Goal: Task Accomplishment & Management: Complete application form

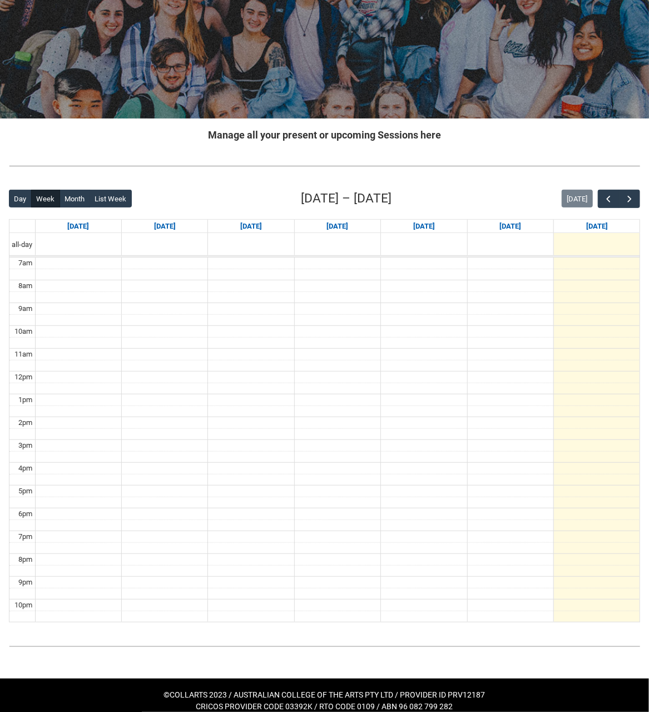
scroll to position [108, 0]
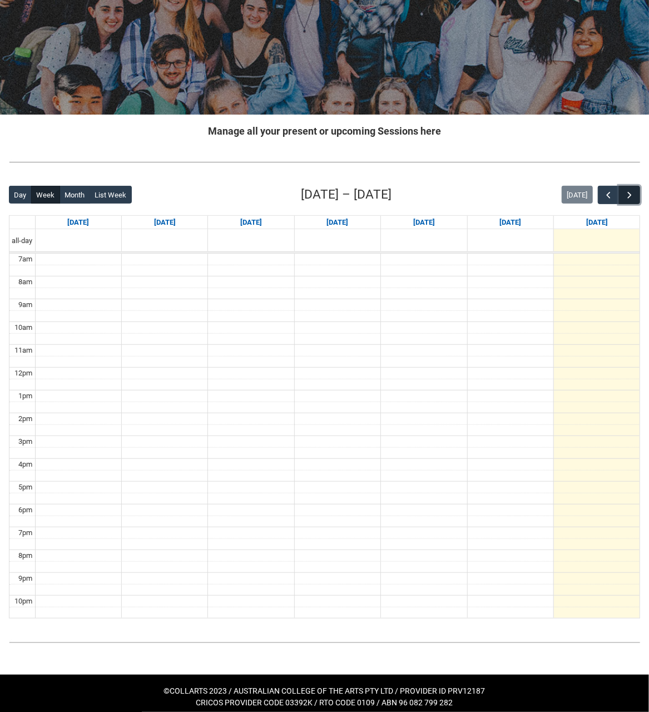
click at [634, 190] on button "button" at bounding box center [629, 195] width 21 height 18
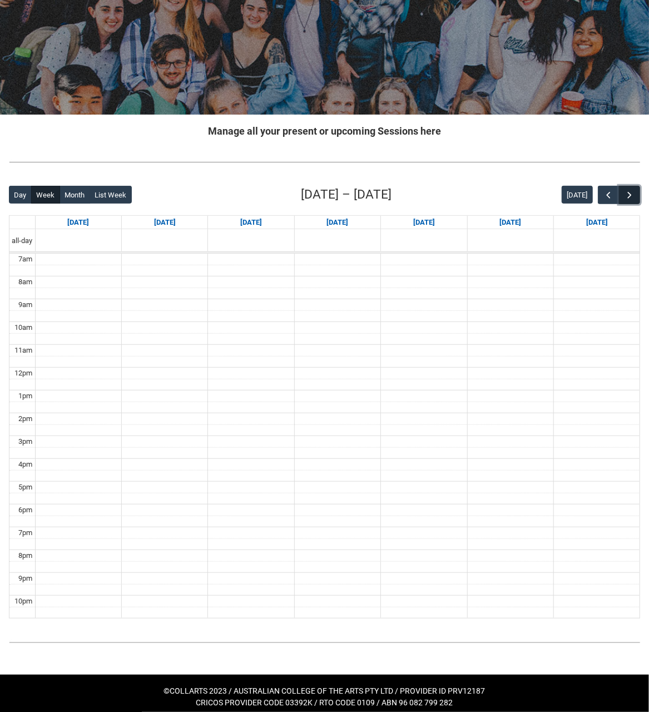
click at [634, 190] on span "button" at bounding box center [629, 195] width 11 height 11
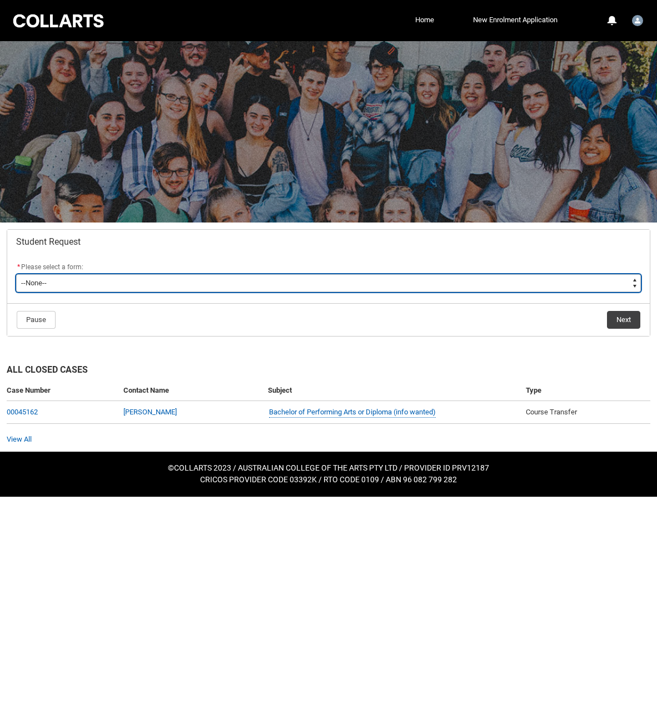
click at [97, 286] on select "--None-- Academic Transcript Application to Appeal Assignment Extension Change …" at bounding box center [328, 283] width 625 height 18
type lightning-select "Withdraw_Cancel_Enrolment_Choice"
click at [16, 274] on select "--None-- Academic Transcript Application to Appeal Assignment Extension Change …" at bounding box center [328, 283] width 625 height 18
select select "Withdraw_Cancel_Enrolment_Choice"
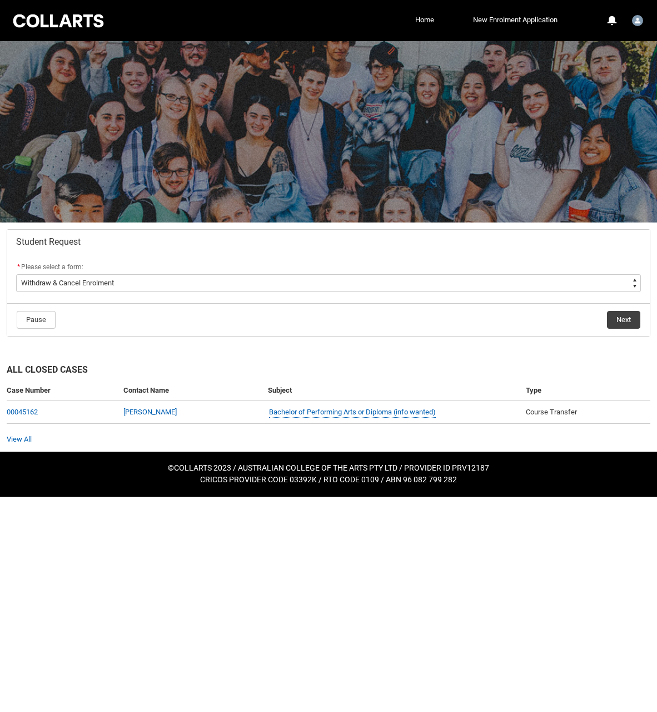
click at [206, 358] on div "All Closed Cases Case Number Contact Name Subject Type 00045162 [PERSON_NAME] B…" at bounding box center [328, 397] width 657 height 108
click at [613, 320] on button "Next" at bounding box center [623, 320] width 33 height 18
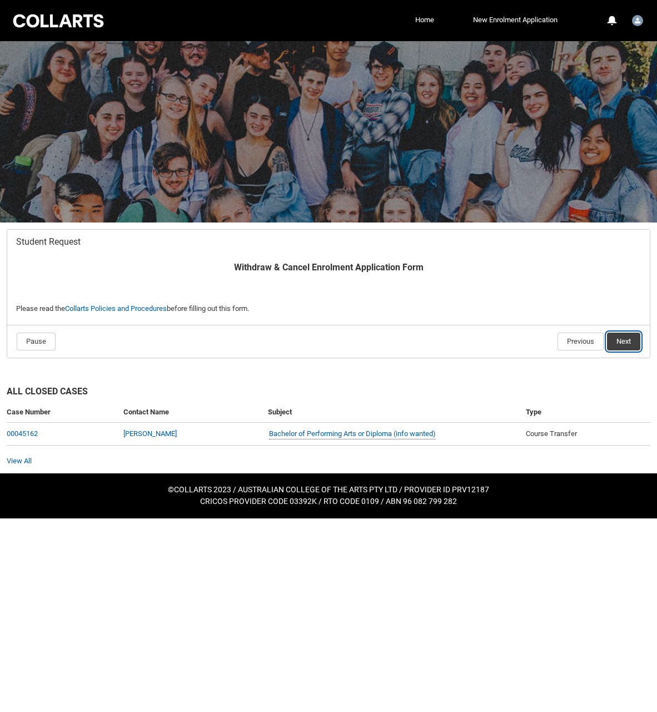
click at [633, 338] on button "Next" at bounding box center [623, 342] width 33 height 18
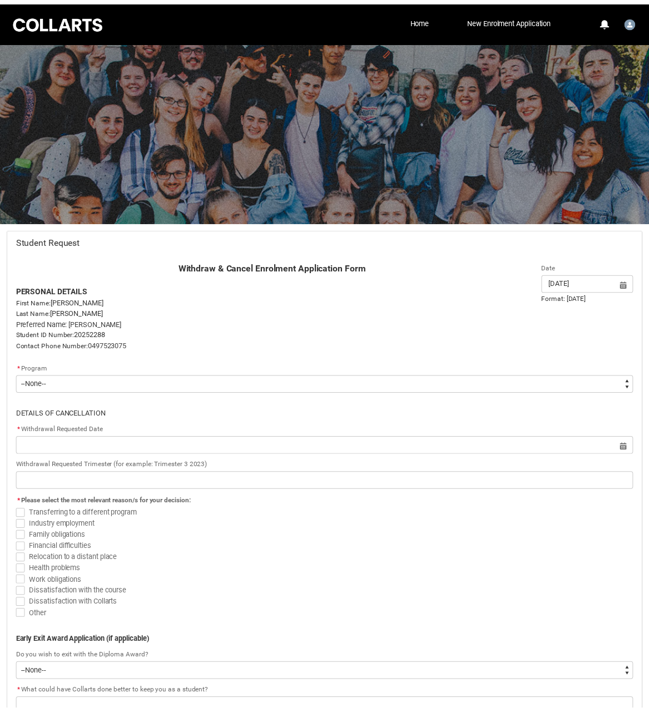
scroll to position [118, 0]
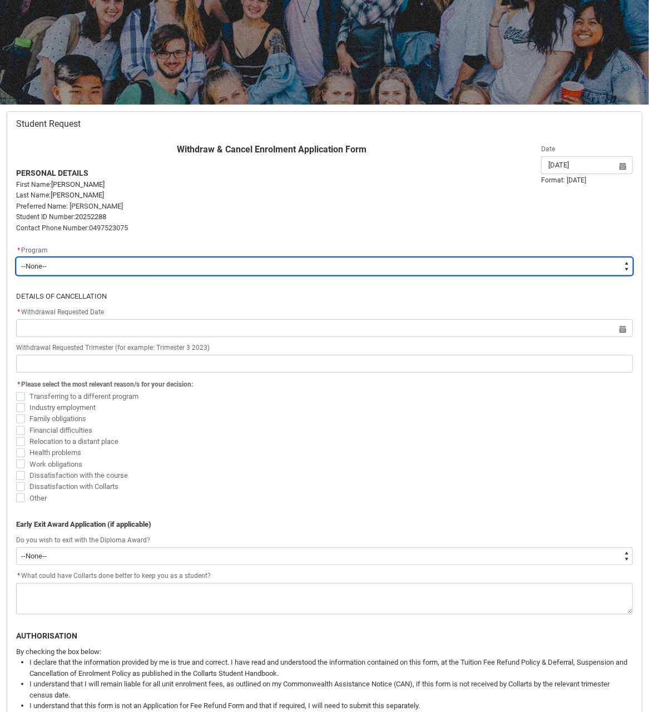
click at [207, 262] on select "--None-- Bachelor of Performing Arts (Acting)" at bounding box center [324, 266] width 617 height 18
type lightning-select "recordPicklist_ProgramEnrollment.a0jOZ000002npD7YAI"
click at [16, 257] on select "--None-- Bachelor of Performing Arts (Acting)" at bounding box center [324, 266] width 617 height 18
select select "recordPicklist_ProgramEnrollment.a0jOZ000002npD7YAI"
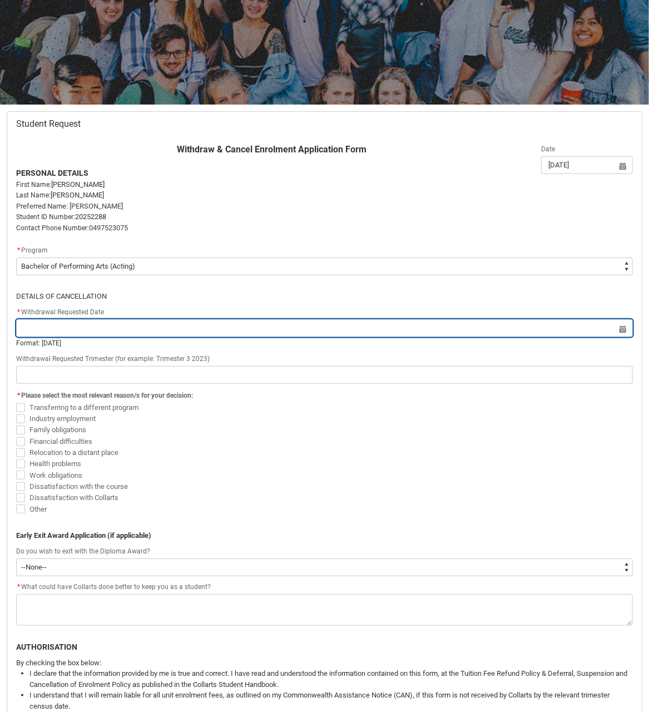
click at [163, 326] on input "Redu_Student_Request flow" at bounding box center [324, 328] width 617 height 18
select select "2025"
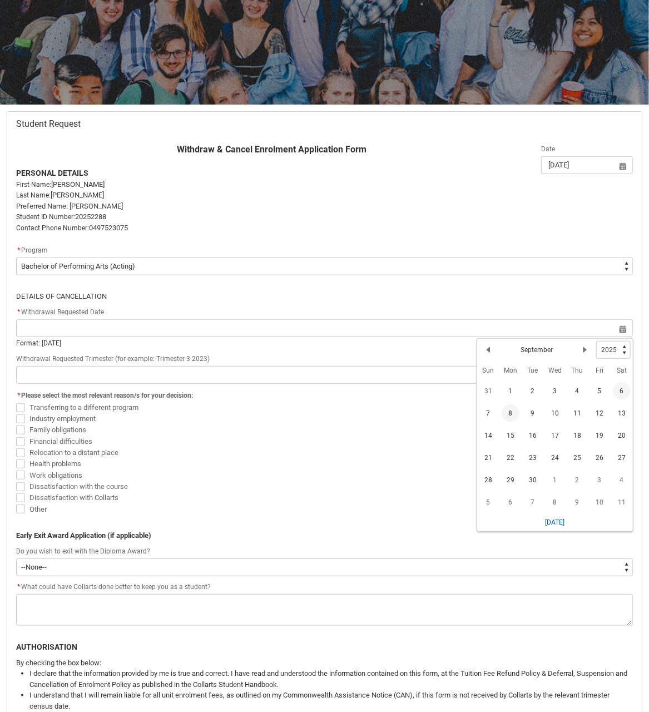
click at [510, 415] on span "8" at bounding box center [511, 413] width 18 height 18
type lightning-datepicker "[DATE]"
type lightning-input "[DATE]"
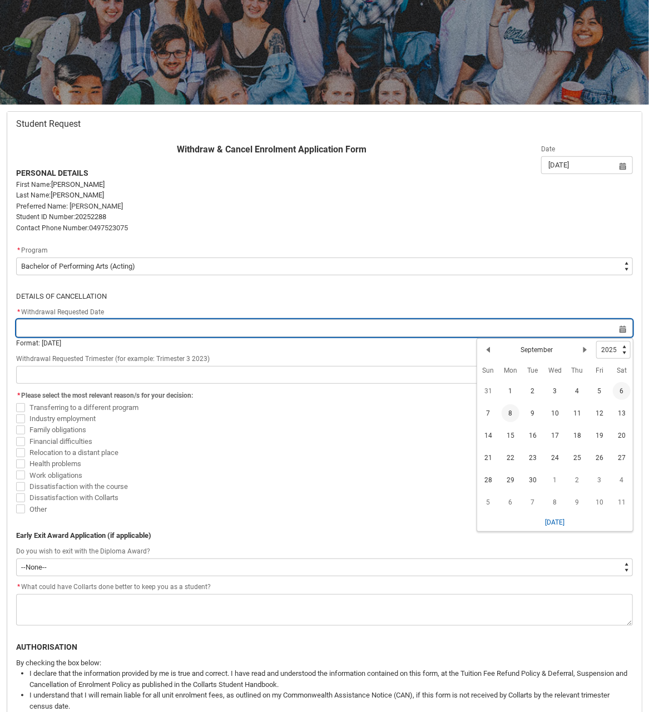
type input "[DATE]"
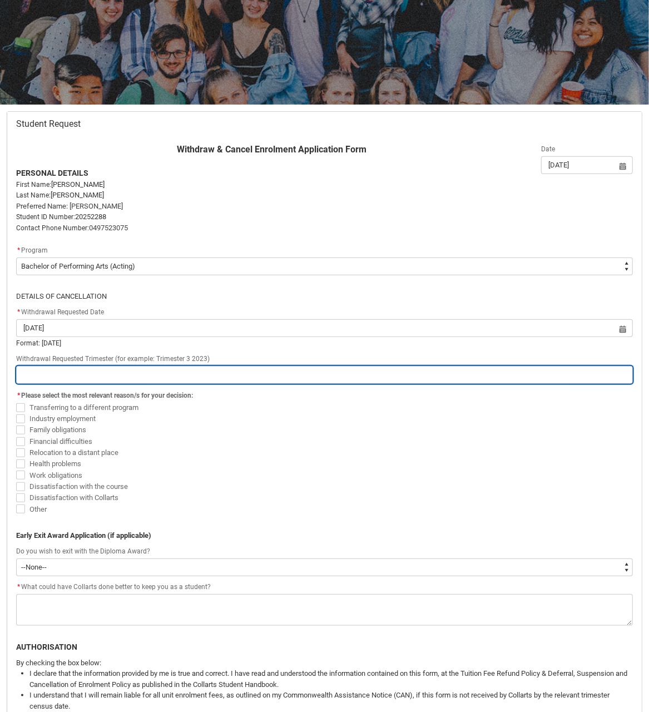
click at [241, 366] on input "Redu_Student_Request flow" at bounding box center [324, 375] width 617 height 18
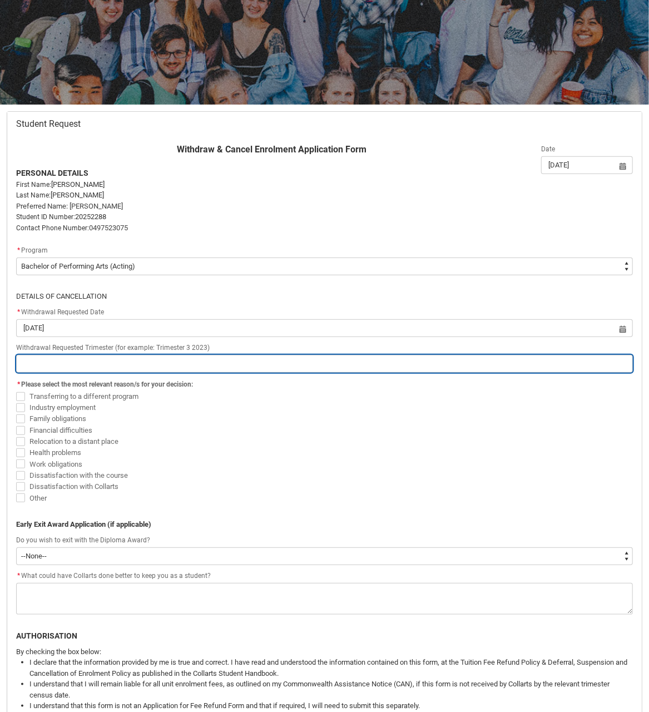
type lightning-primitive-input-simple "Trimester 3 2025"
type input "Trimester 3 2025"
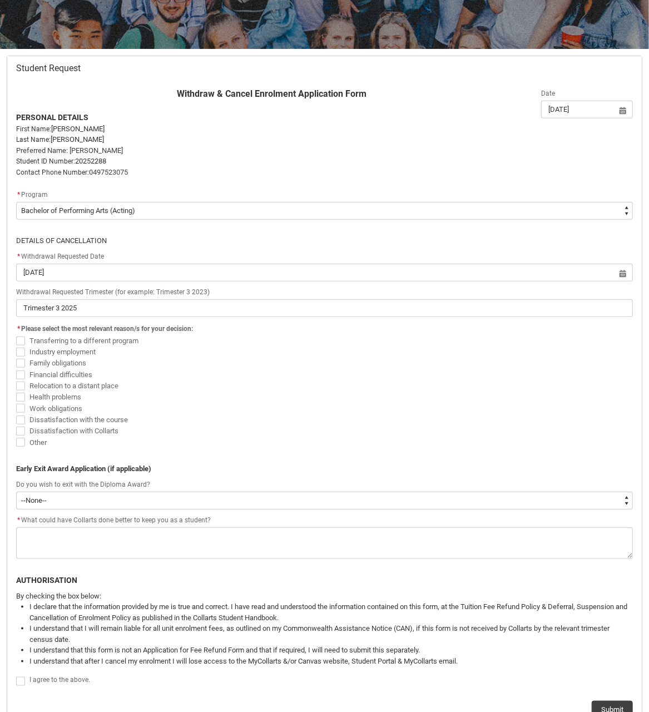
click at [22, 353] on span "Redu_Student_Request flow" at bounding box center [20, 352] width 9 height 9
click at [16, 346] on input "Industry employment" at bounding box center [16, 345] width 1 height 1
checkbox input "true"
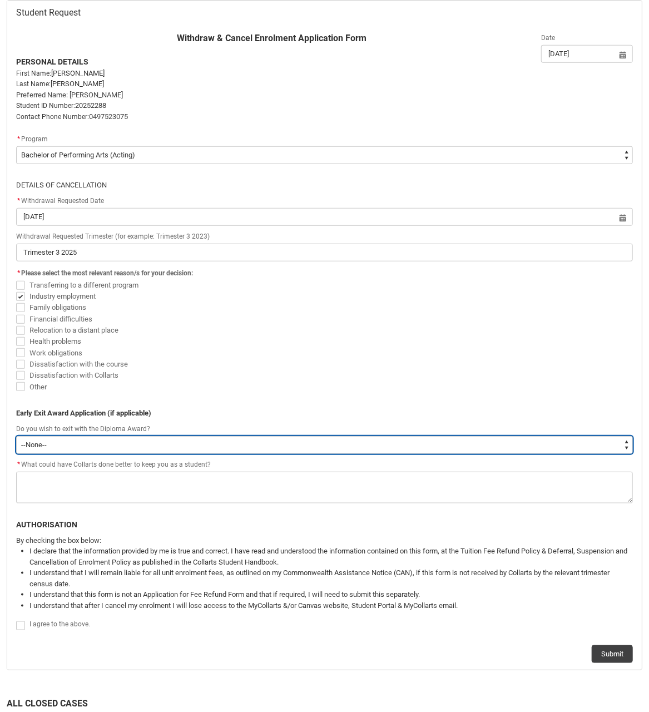
click at [59, 450] on select "--None-- Yes No" at bounding box center [324, 445] width 617 height 18
type lightning-select "Yes"
click at [16, 436] on select "--None-- Yes No" at bounding box center [324, 445] width 617 height 18
select select "Yes"
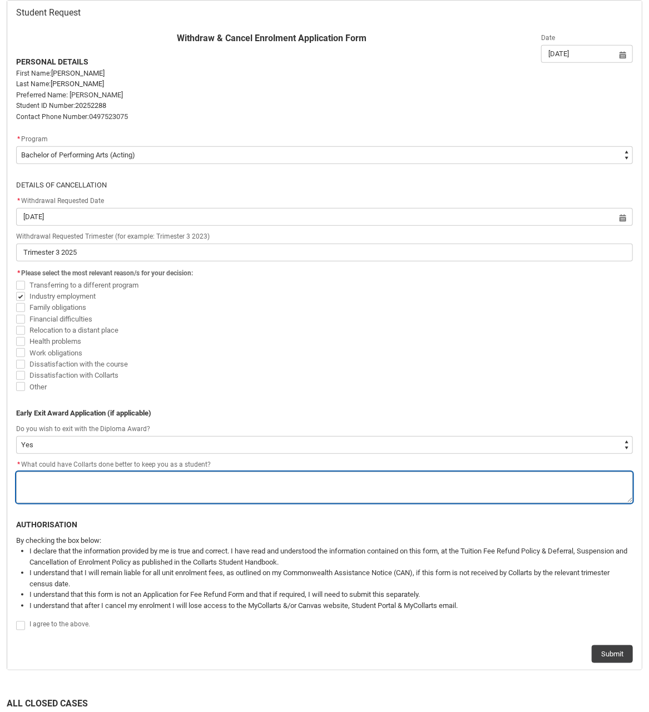
click at [68, 490] on textarea "*" at bounding box center [324, 488] width 617 height 32
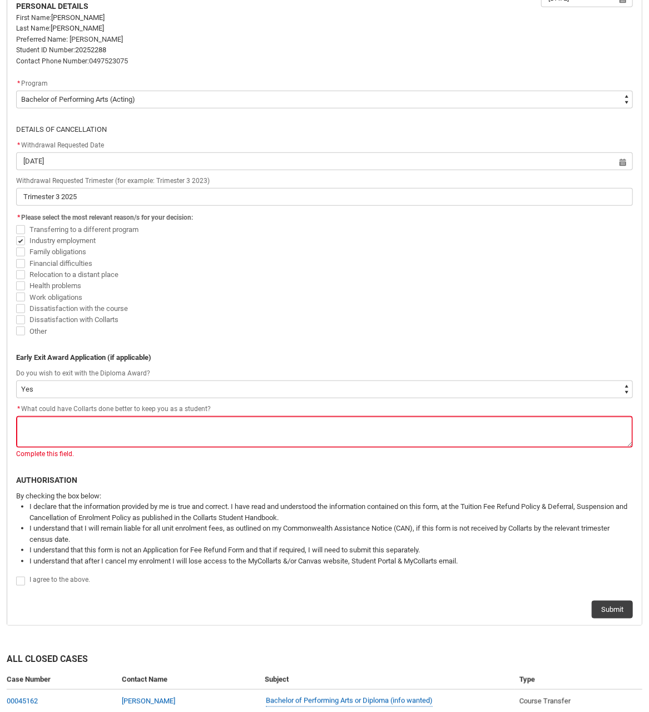
click at [45, 579] on span "I agree to the above." at bounding box center [59, 580] width 61 height 8
checkbox input "true"
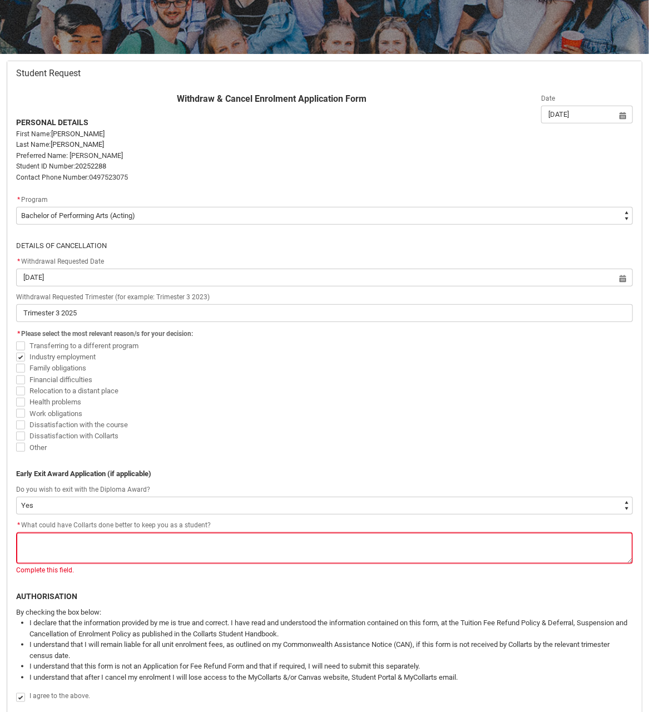
scroll to position [78, 0]
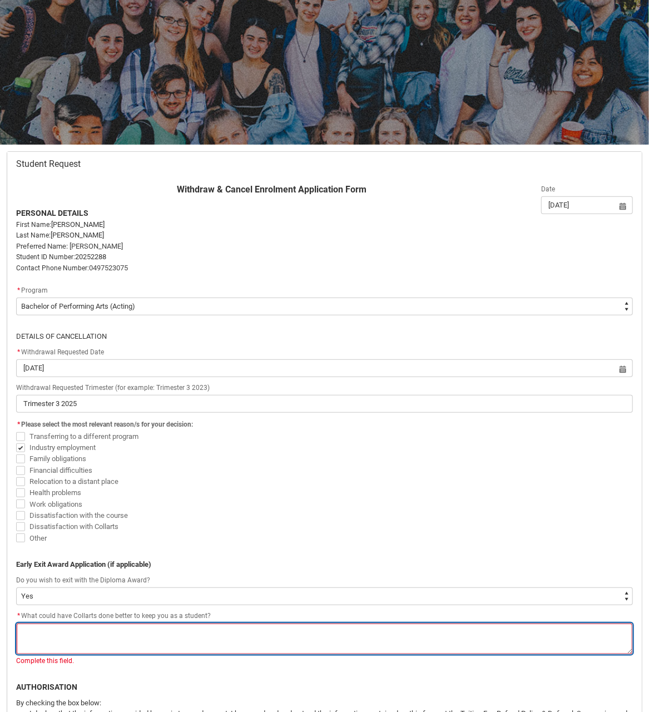
click at [179, 643] on textarea "*" at bounding box center [324, 639] width 617 height 32
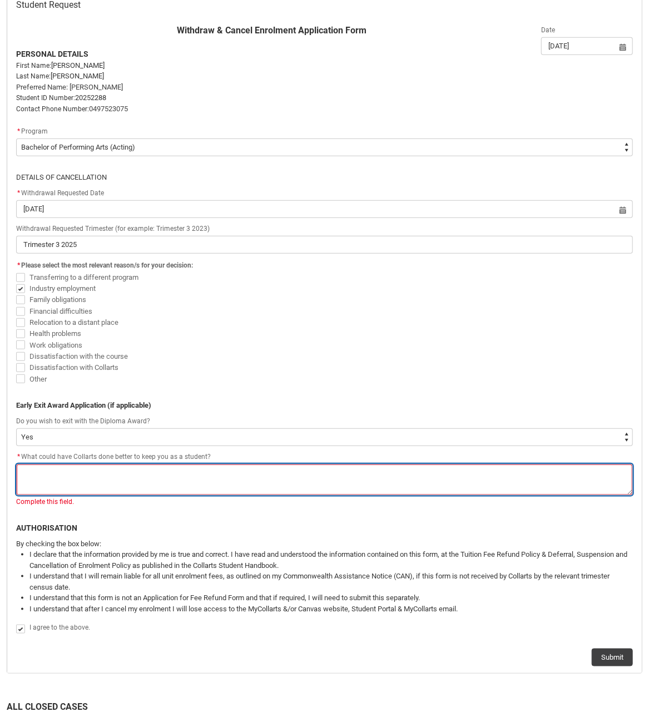
scroll to position [245, 0]
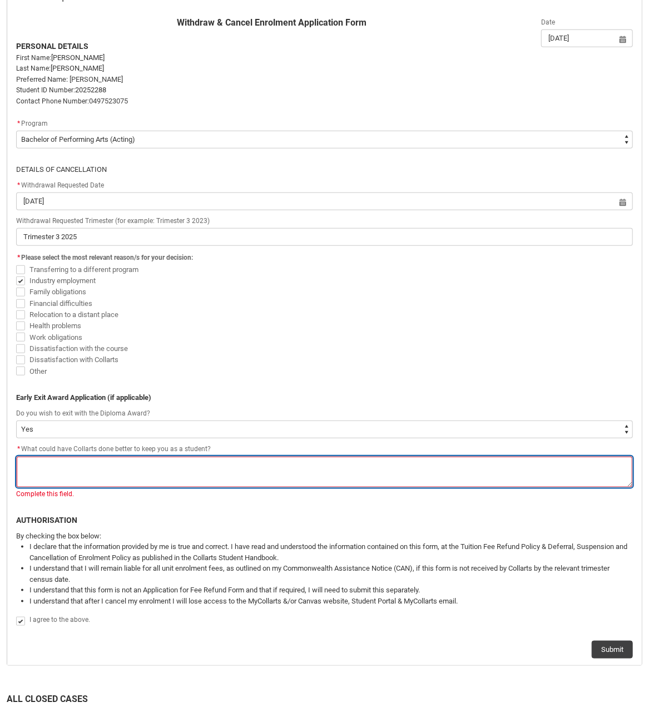
type lightning-textarea "I"
type textarea "I"
type lightning-textarea "I"
type textarea "I"
type lightning-textarea "I e"
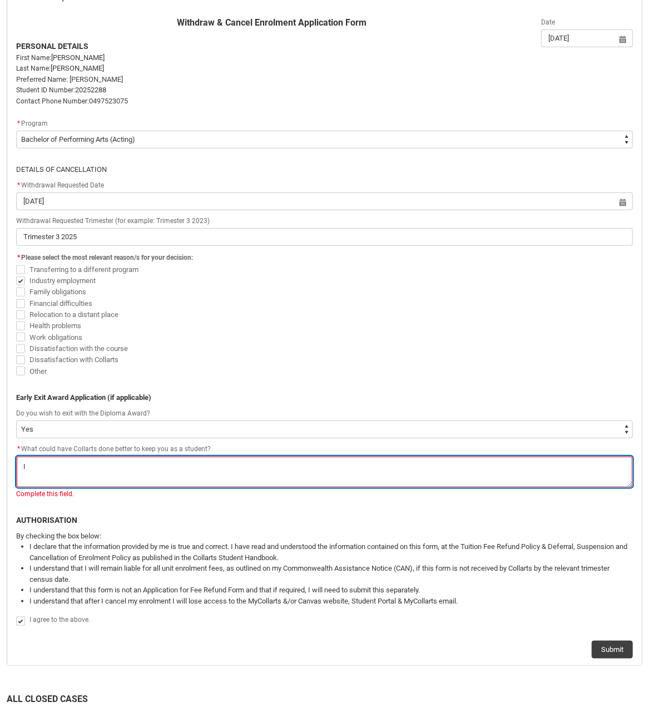
type textarea "I e"
type lightning-textarea "I en"
type textarea "I en"
type lightning-textarea "I enj"
type textarea "I enj"
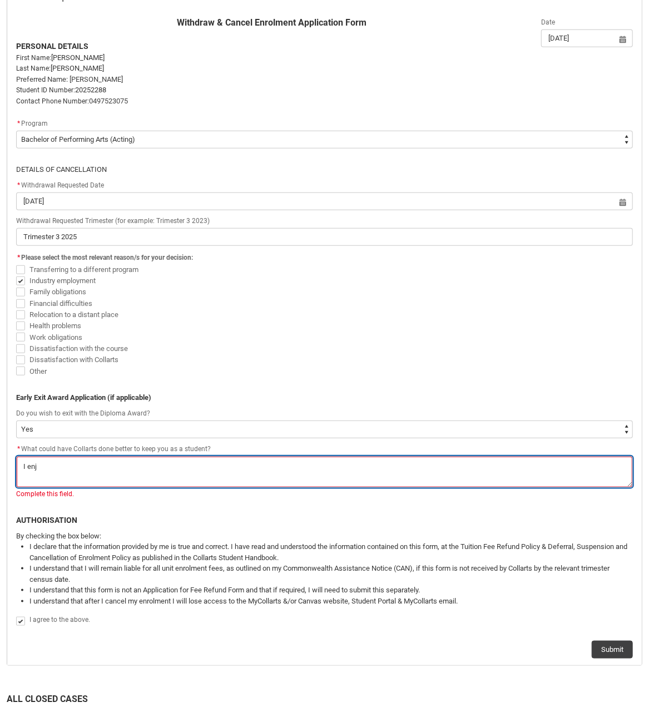
type lightning-textarea "I enjo"
type textarea "I enjo"
type lightning-textarea "I enjoy"
type textarea "I enjoy"
type lightning-textarea "I enjoye"
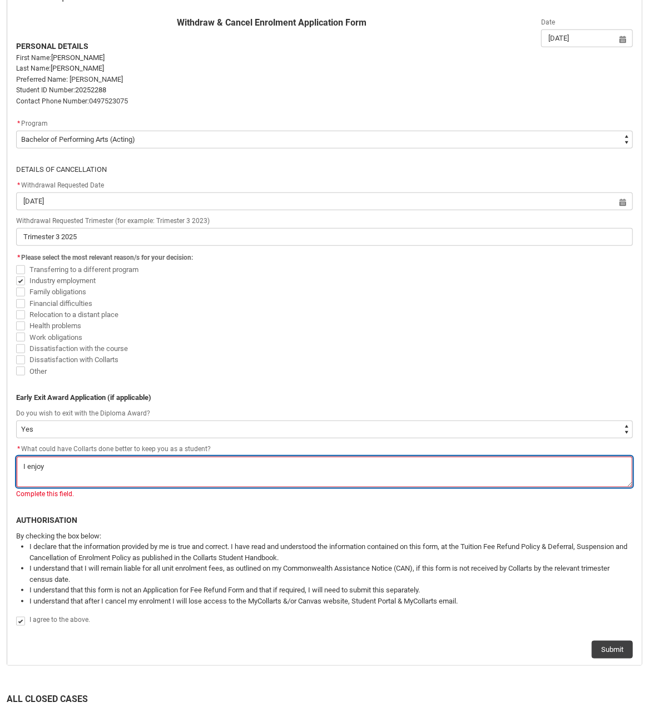
type textarea "I enjoye"
type lightning-textarea "I enjoyed"
type textarea "I enjoyed"
type lightning-textarea "I enjoyed"
type textarea "I enjoyed"
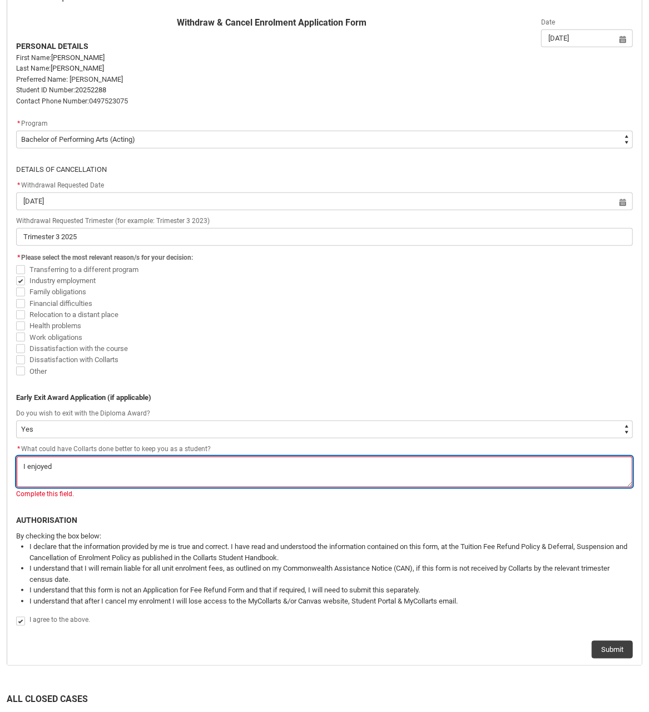
type lightning-textarea "I enjoyed m"
type textarea "I enjoyed m"
type lightning-textarea "I enjoyed my"
type textarea "I enjoyed my"
type lightning-textarea "I enjoyed my"
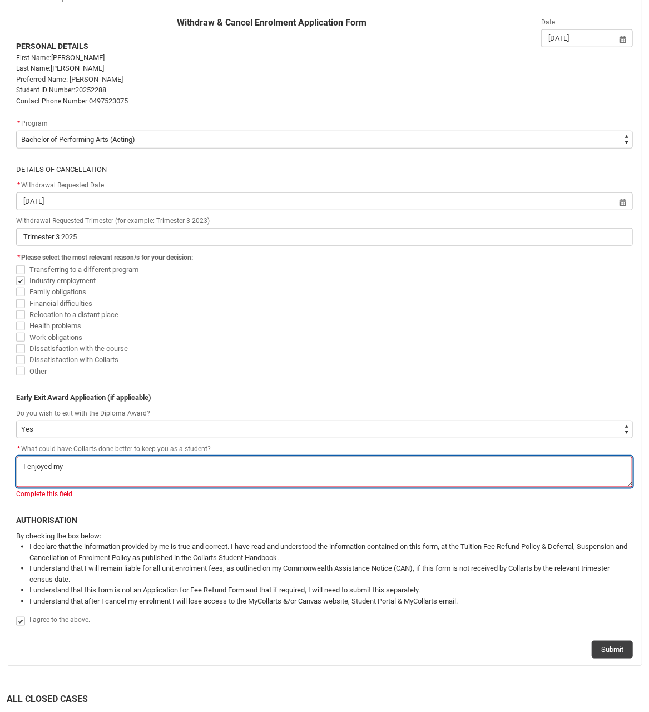
type textarea "I enjoyed my"
type lightning-textarea "I enjoyed my c"
type textarea "I enjoyed my c"
type lightning-textarea "I enjoyed my co"
type textarea "I enjoyed my co"
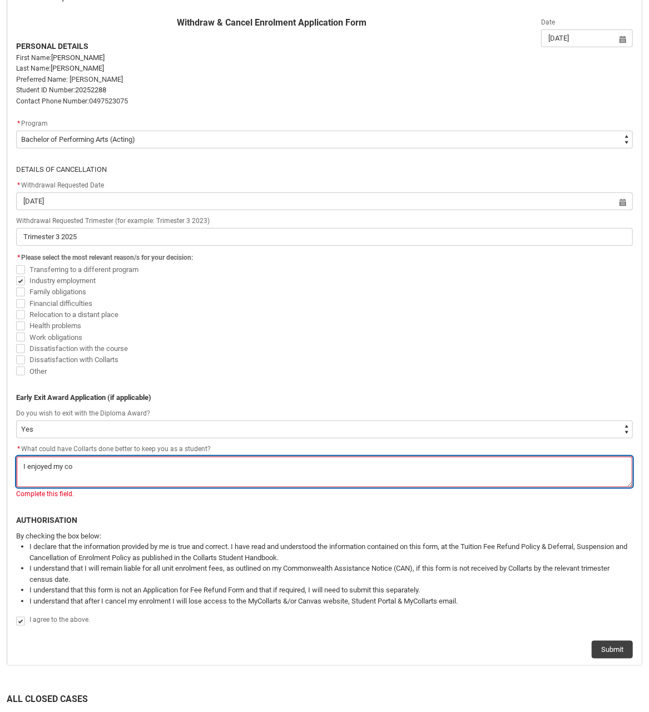
type lightning-textarea "I enjoyed my cou"
type textarea "I enjoyed my cou"
type lightning-textarea "I enjoyed my cour"
type textarea "I enjoyed my cour"
type lightning-textarea "I enjoyed my cours"
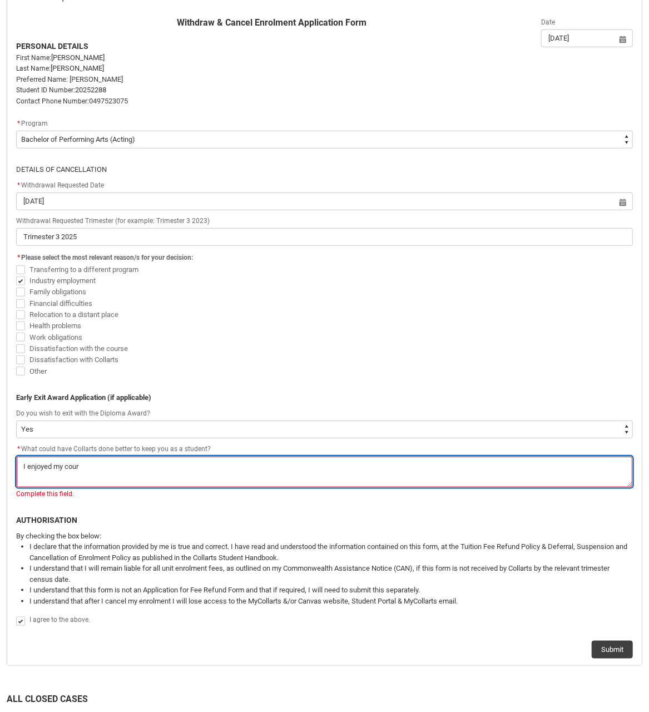
type textarea "I enjoyed my cours"
type lightning-textarea "I enjoyed my course"
type textarea "I enjoyed my course"
type lightning-textarea "I enjoyed my course,"
type textarea "I enjoyed my course,"
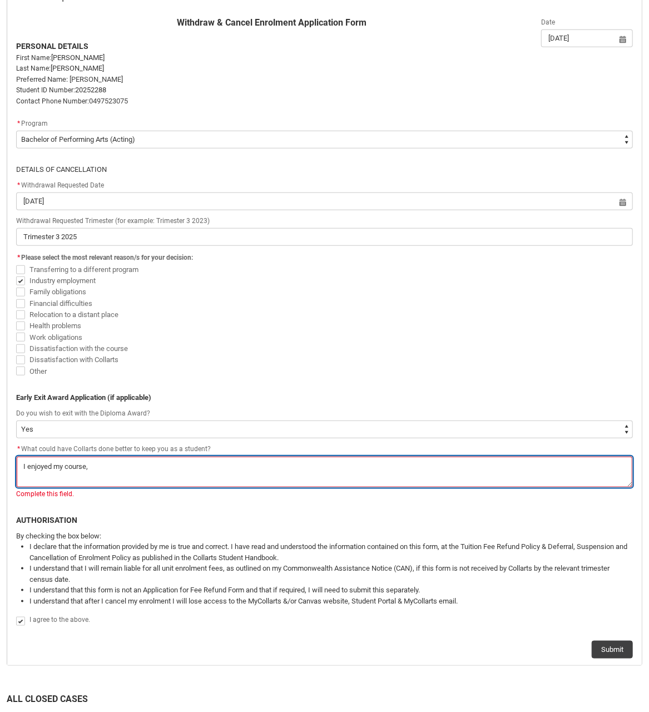
type lightning-textarea "I enjoyed my course,"
type textarea "I enjoyed my course,"
type lightning-textarea "I enjoyed my course, b"
type textarea "I enjoyed my course, b"
type lightning-textarea "I enjoyed my course, bu"
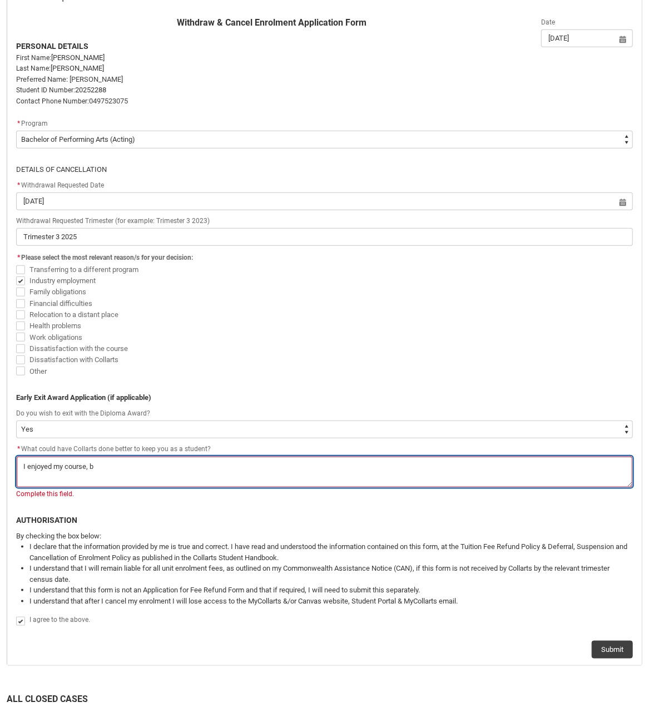
type textarea "I enjoyed my course, bu"
type lightning-textarea "I enjoyed my course, but"
type textarea "I enjoyed my course, but"
type lightning-textarea "I enjoyed my course, but"
type textarea "I enjoyed my course, but"
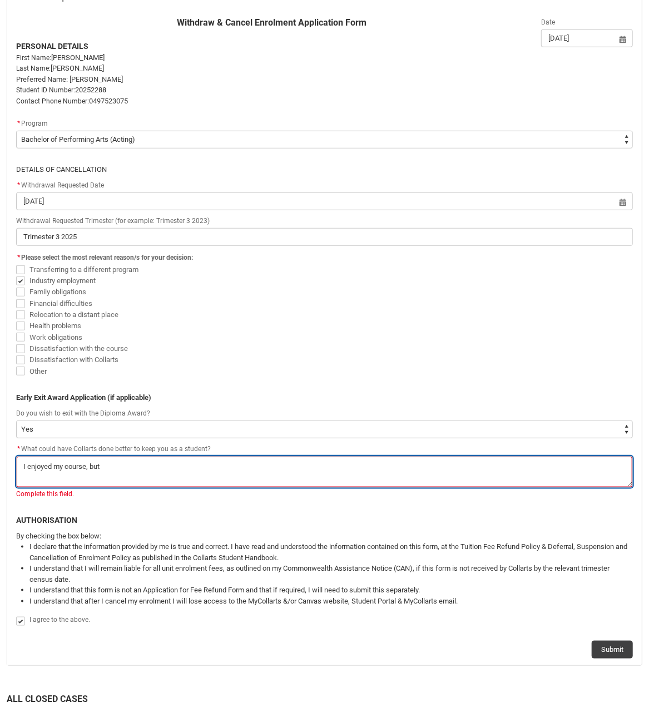
type lightning-textarea "I enjoyed my course, but I"
type textarea "I enjoyed my course, but I"
type lightning-textarea "I enjoyed my course, but I"
type textarea "I enjoyed my course, but I"
type lightning-textarea "I enjoyed my course, but I t"
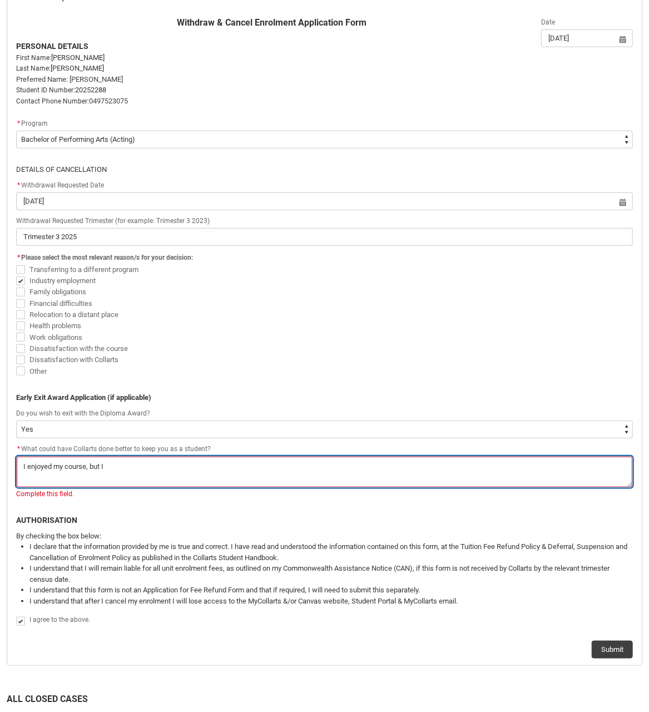
type textarea "I enjoyed my course, but I t"
type lightning-textarea "I enjoyed my course, but I th"
type textarea "I enjoyed my course, but I th"
type lightning-textarea "I enjoyed my course, but I t"
type textarea "I enjoyed my course, but I t"
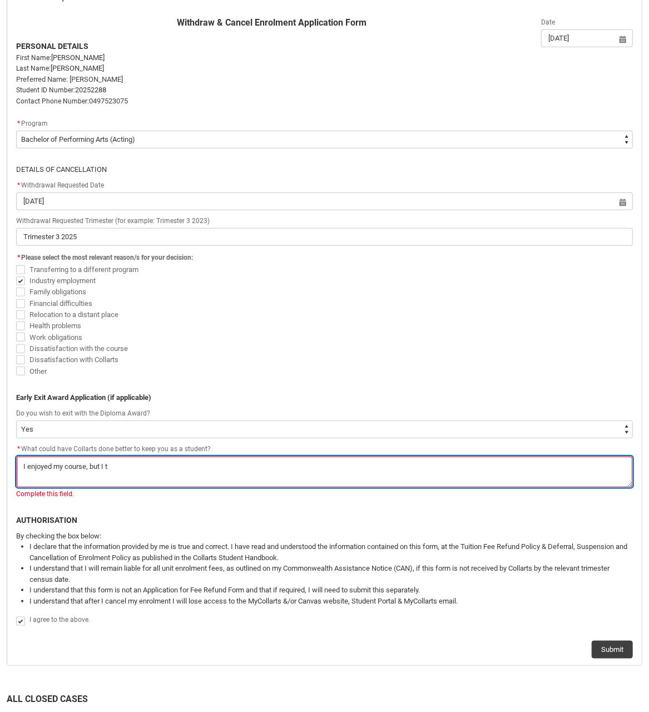
type lightning-textarea "I enjoyed my course, but I"
type textarea "I enjoyed my course, but I"
type lightning-textarea "I enjoyed my course, but I"
type textarea "I enjoyed my course, but I"
type lightning-textarea "I enjoyed my course, but"
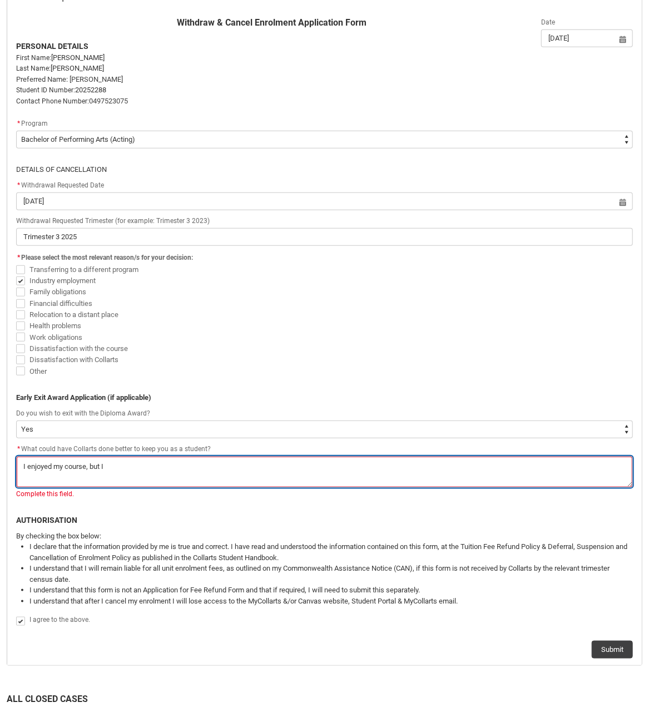
type textarea "I enjoyed my course, but"
type lightning-textarea "I enjoyed my course, but"
type textarea "I enjoyed my course, but"
type lightning-textarea "I enjoyed my course, bu"
type textarea "I enjoyed my course, bu"
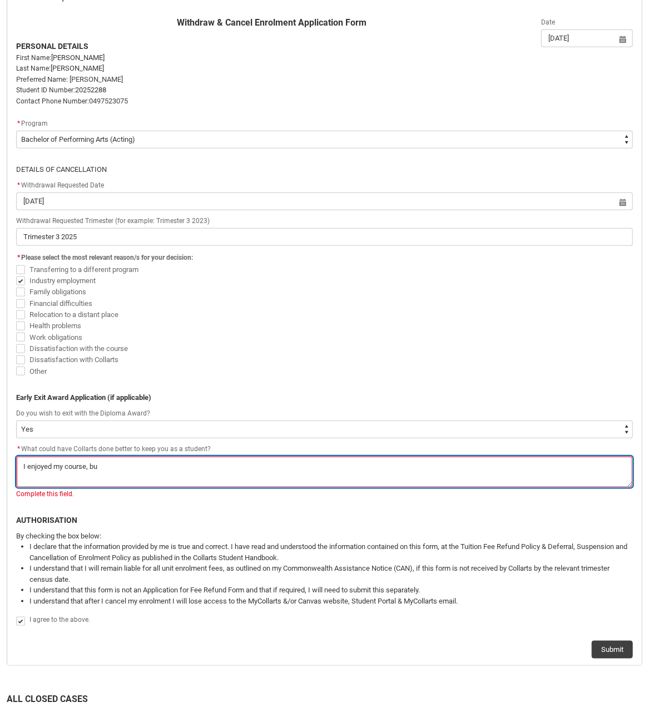
type lightning-textarea "I enjoyed my course, b"
type textarea "I enjoyed my course, b"
type lightning-textarea "I enjoyed my course,"
type textarea "I enjoyed my course,"
type lightning-textarea "I enjoyed my course,"
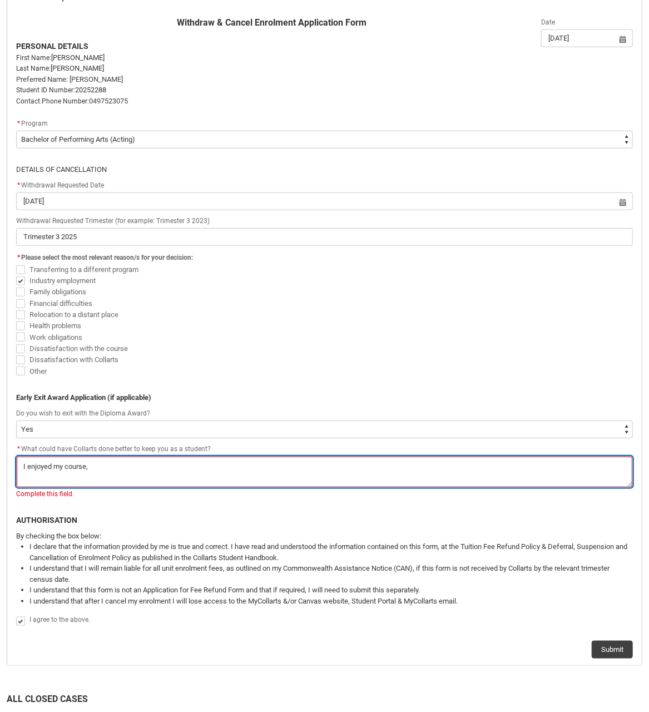
type textarea "I enjoyed my course,"
type lightning-textarea "I enjoyed my course,"
type textarea "I enjoyed my course,"
type lightning-textarea "I enjoyed my course, a"
type textarea "I enjoyed my course, a"
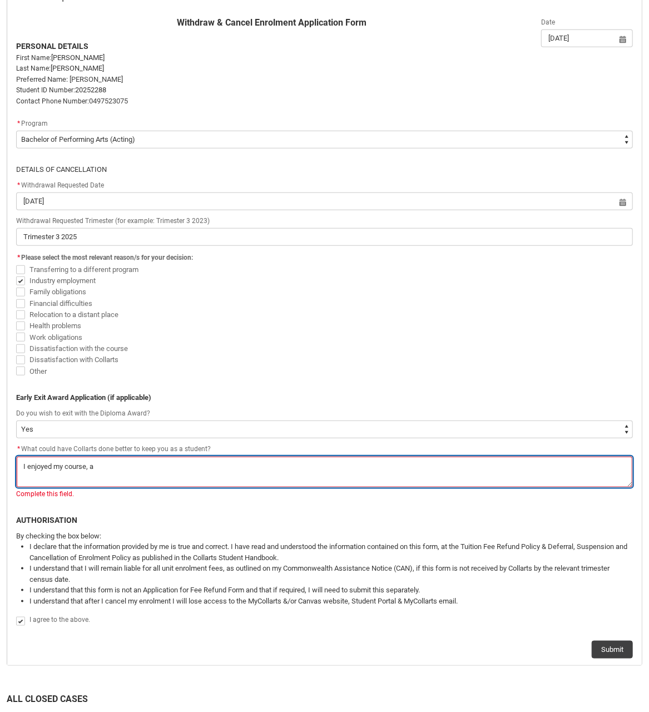
type lightning-textarea "I enjoyed my course, an"
type textarea "I enjoyed my course, an"
type lightning-textarea "I enjoyed my course, and"
type textarea "I enjoyed my course, and"
type lightning-textarea "I enjoyed my course, and"
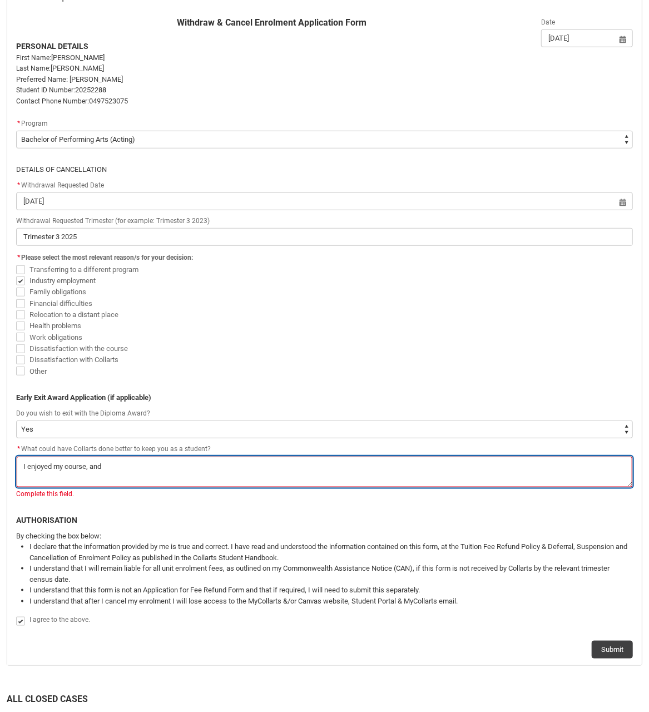
type textarea "I enjoyed my course, and"
type lightning-textarea "I enjoyed my course, and I"
type textarea "I enjoyed my course, and I"
type lightning-textarea "I enjoyed my course, and I"
type textarea "I enjoyed my course, and I"
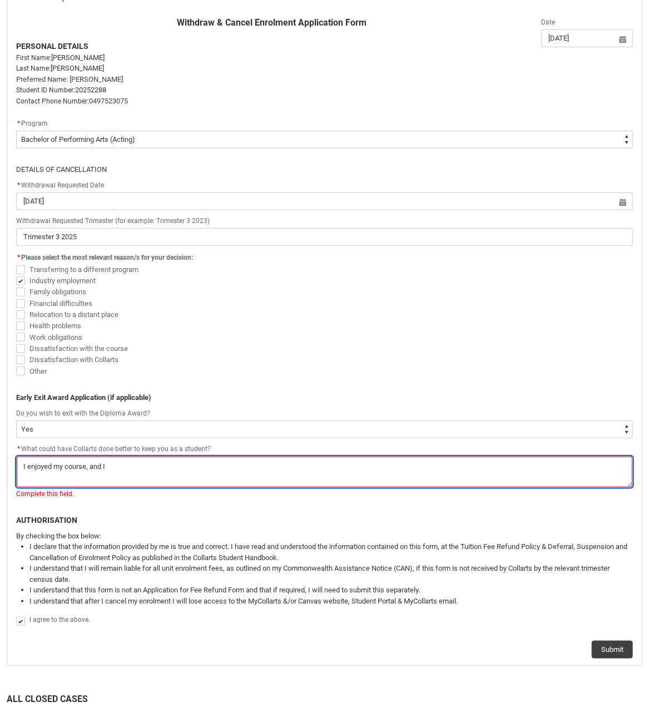
type lightning-textarea "I enjoyed my course, and I d"
type textarea "I enjoyed my course, and I d"
type lightning-textarea "I enjoyed my course, and I do"
type textarea "I enjoyed my course, and I do"
type lightning-textarea "I enjoyed my course, and I do"
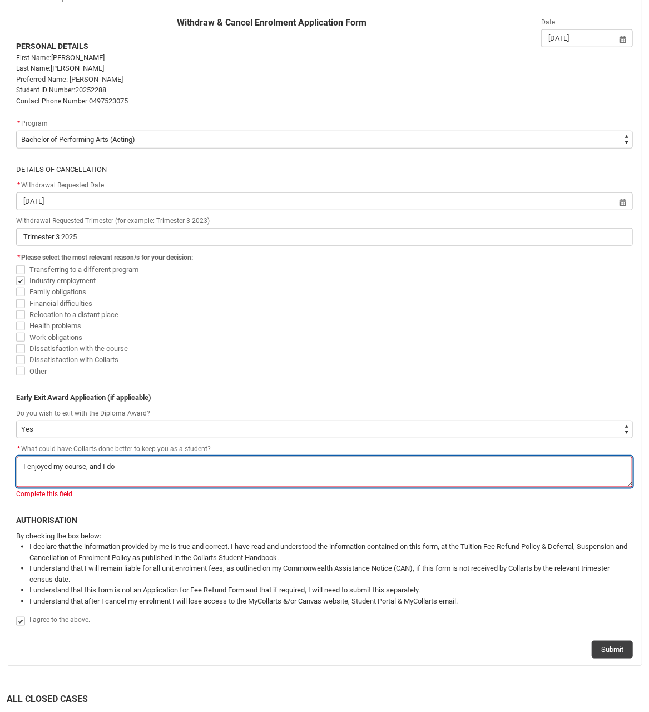
type textarea "I enjoyed my course, and I do"
type lightning-textarea "I enjoyed my course, and I do l"
type textarea "I enjoyed my course, and I do l"
type lightning-textarea "I enjoyed my course, and I do li"
type textarea "I enjoyed my course, and I do li"
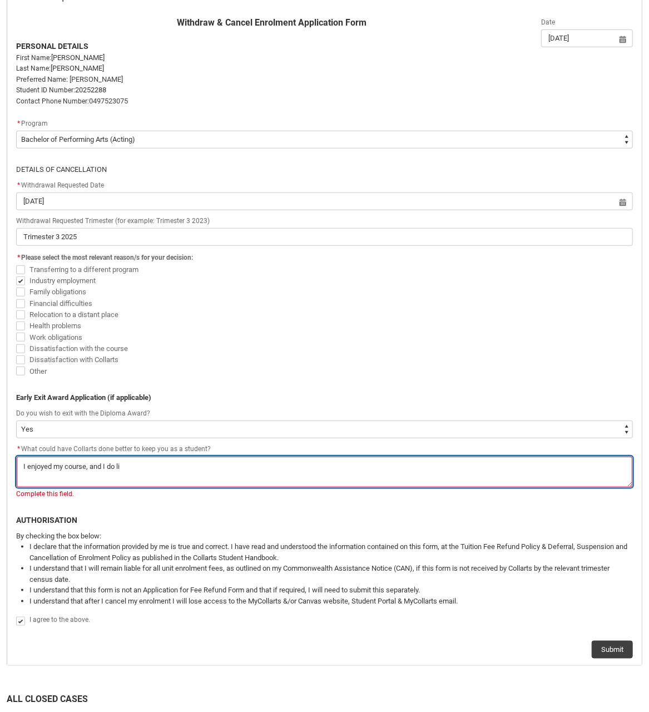
type lightning-textarea "I enjoyed my course, and I do lik"
type textarea "I enjoyed my course, and I do lik"
type lightning-textarea "I enjoyed my course, and I do like"
type textarea "I enjoyed my course, and I do like"
type lightning-textarea "I enjoyed my course, and I do like"
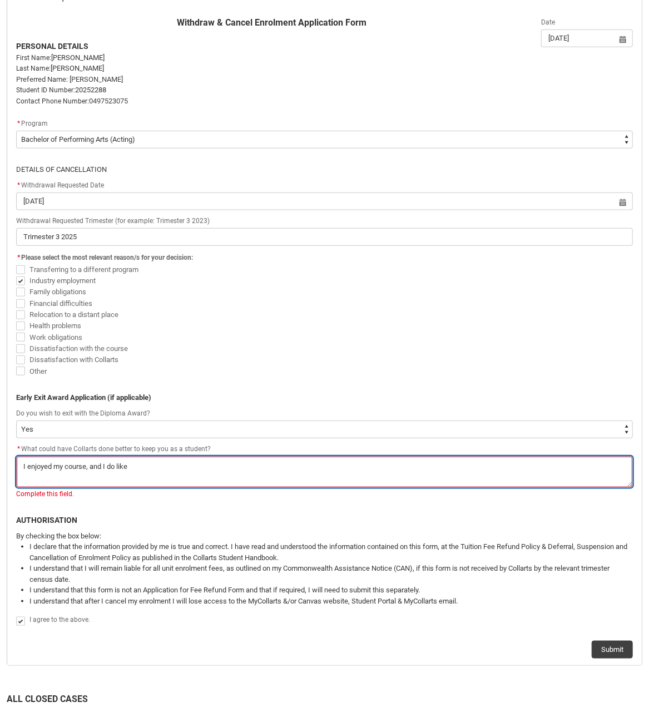
type textarea "I enjoyed my course, and I do like"
type lightning-textarea "I enjoyed my course, and I do like t"
type textarea "I enjoyed my course, and I do like t"
type lightning-textarea "I enjoyed my course, and I do like th"
type textarea "I enjoyed my course, and I do like th"
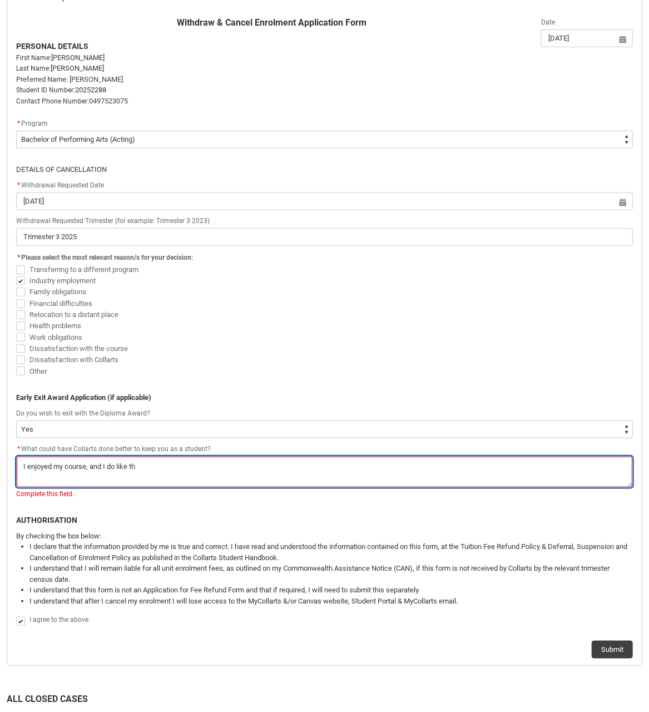
type lightning-textarea "I enjoyed my course, and I do like tha"
type textarea "I enjoyed my course, and I do like tha"
type lightning-textarea "I enjoyed my course, and I do like that"
type textarea "I enjoyed my course, and I do like that"
type lightning-textarea "I enjoyed my course, and I do like that"
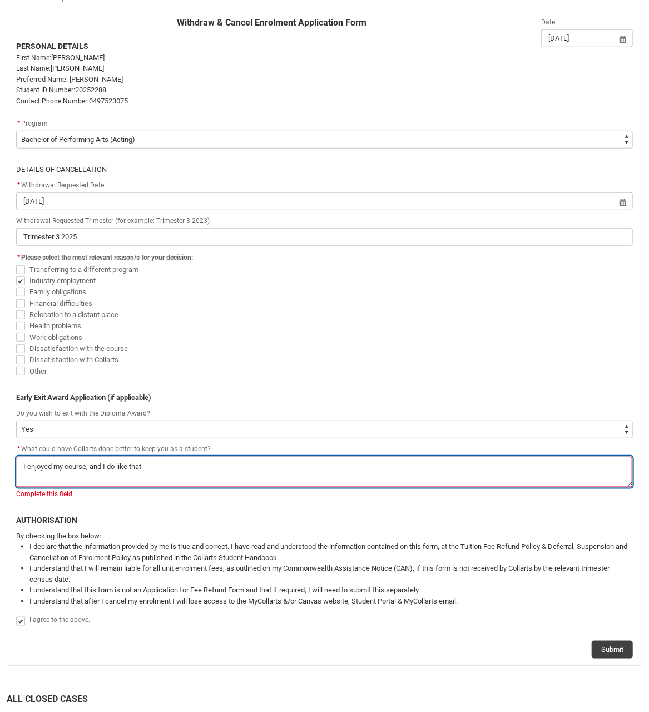
type textarea "I enjoyed my course, and I do like that"
type lightning-textarea "I enjoyed my course, and I do like that i"
type textarea "I enjoyed my course, and I do like that i"
type lightning-textarea "I enjoyed my course, and I do like that it"
type textarea "I enjoyed my course, and I do like that it"
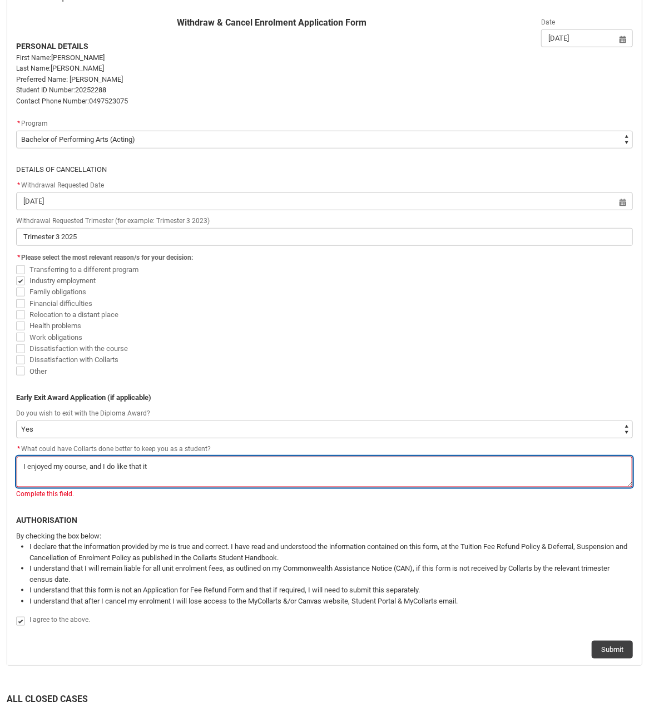
type lightning-textarea "I enjoyed my course, and I do like that it"
type textarea "I enjoyed my course, and I do like that it"
type lightning-textarea "I enjoyed my course, and I do like that it i"
type textarea "I enjoyed my course, and I do like that it i"
type lightning-textarea "I enjoyed my course, and I do like that it is"
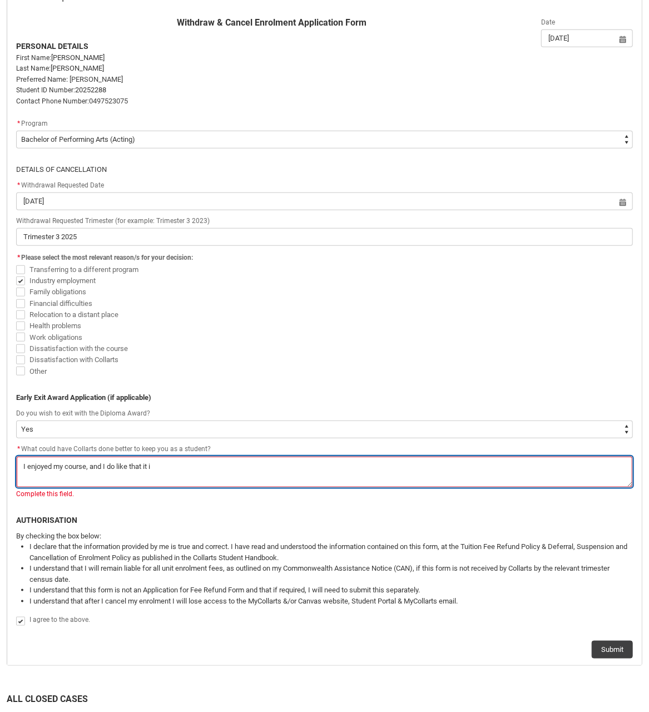
type textarea "I enjoyed my course, and I do like that it is"
type lightning-textarea "I enjoyed my course, and I do like that it is"
type textarea "I enjoyed my course, and I do like that it is"
type lightning-textarea "I enjoyed my course, and I do like that it is c"
type textarea "I enjoyed my course, and I do like that it is c"
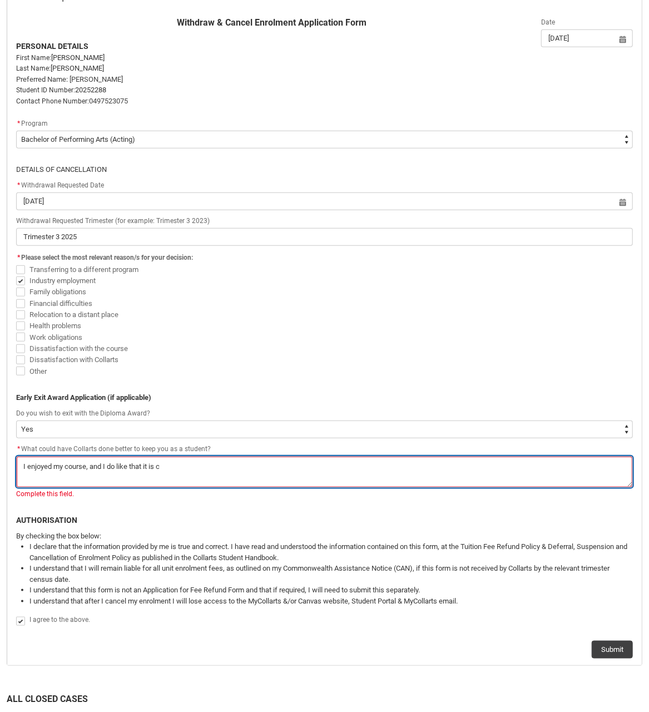
type lightning-textarea "I enjoyed my course, and I do like that it is co"
type textarea "I enjoyed my course, and I do like that it is co"
type lightning-textarea "I enjoyed my course, and I do like that it is con"
type textarea "I enjoyed my course, and I do like that it is con"
type lightning-textarea "I enjoyed my course, and I do like that it is cond"
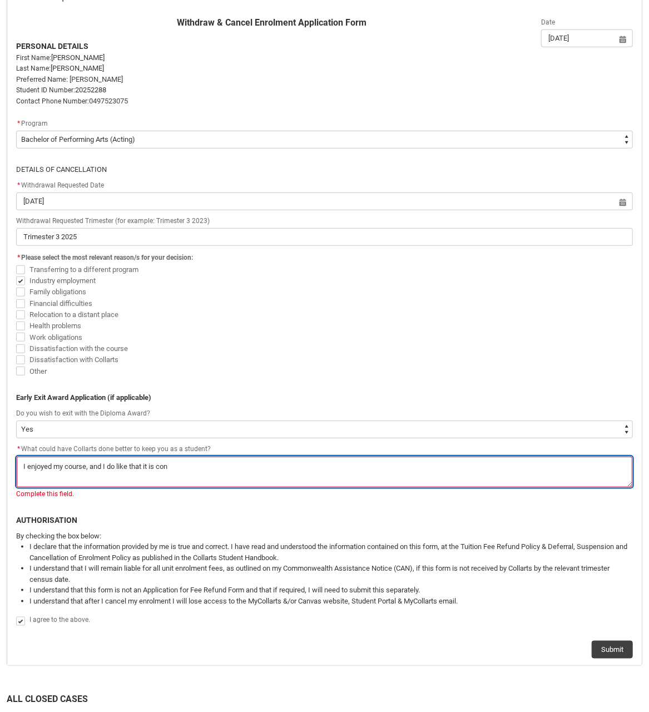
type textarea "I enjoyed my course, and I do like that it is cond"
type lightning-textarea "I enjoyed my course, and I do like that it is conde"
type textarea "I enjoyed my course, and I do like that it is conde"
type lightning-textarea "I enjoyed my course, and I do like that it is conden"
type textarea "I enjoyed my course, and I do like that it is conden"
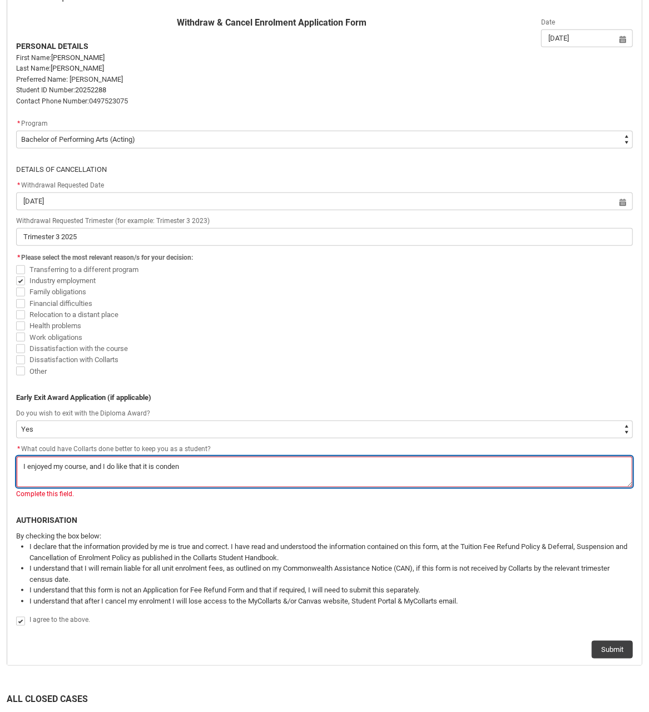
type lightning-textarea "I enjoyed my course, and I do like that it is condens"
type textarea "I enjoyed my course, and I do like that it is condens"
type lightning-textarea "I enjoyed my course, and I do like that it is condense"
type textarea "I enjoyed my course, and I do like that it is condense"
type lightning-textarea "I enjoyed my course, and I do like that it is condensed"
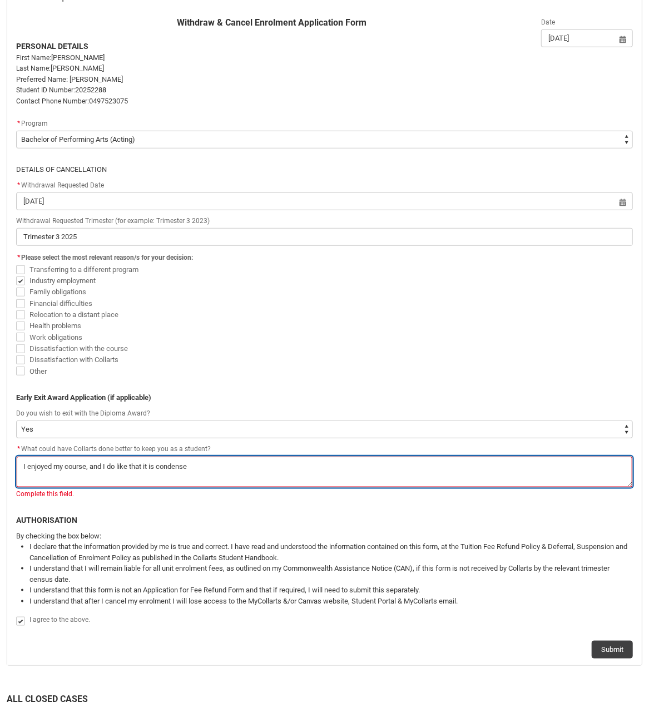
type textarea "I enjoyed my course, and I do like that it is condensed"
type lightning-textarea "I enjoyed my course, and I do like that it is condensed"
type textarea "I enjoyed my course, and I do like that it is condensed"
type lightning-textarea "I enjoyed my course, and I do like that it is condensed w"
type textarea "I enjoyed my course, and I do like that it is condensed w"
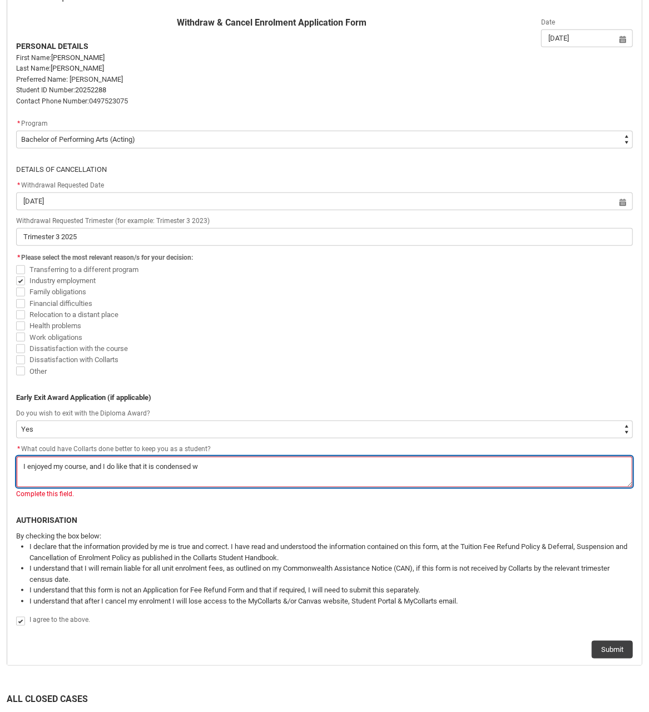
type lightning-textarea "I enjoyed my course, and I do like that it is condensed wi"
type textarea "I enjoyed my course, and I do like that it is condensed wi"
type lightning-textarea "I enjoyed my course, and I do like that it is condensed wit"
type textarea "I enjoyed my course, and I do like that it is condensed wit"
type lightning-textarea "I enjoyed my course, and I do like that it is condensed with"
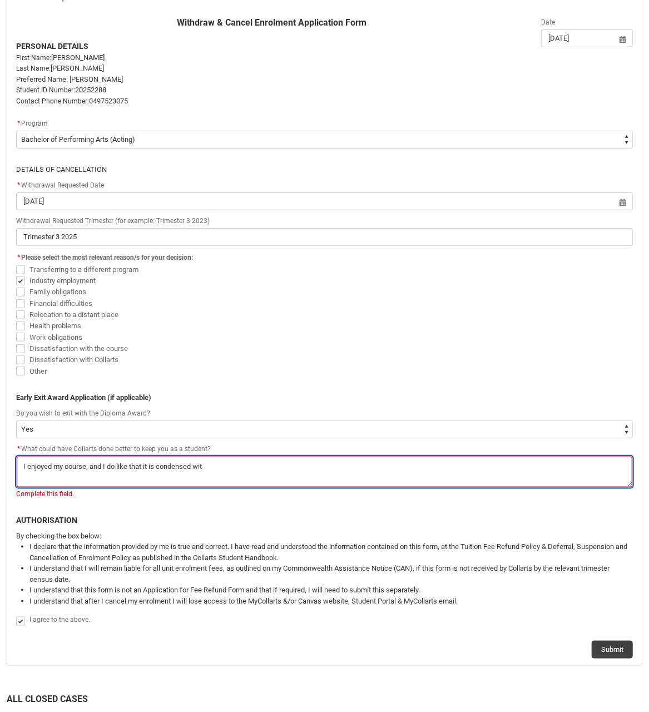
type textarea "I enjoyed my course, and I do like that it is condensed with"
type lightning-textarea "I enjoyed my course, and I do like that it is condensed withi"
type textarea "I enjoyed my course, and I do like that it is condensed withi"
type lightning-textarea "I enjoyed my course, and I do like that it is condensed within"
type textarea "I enjoyed my course, and I do like that it is condensed within"
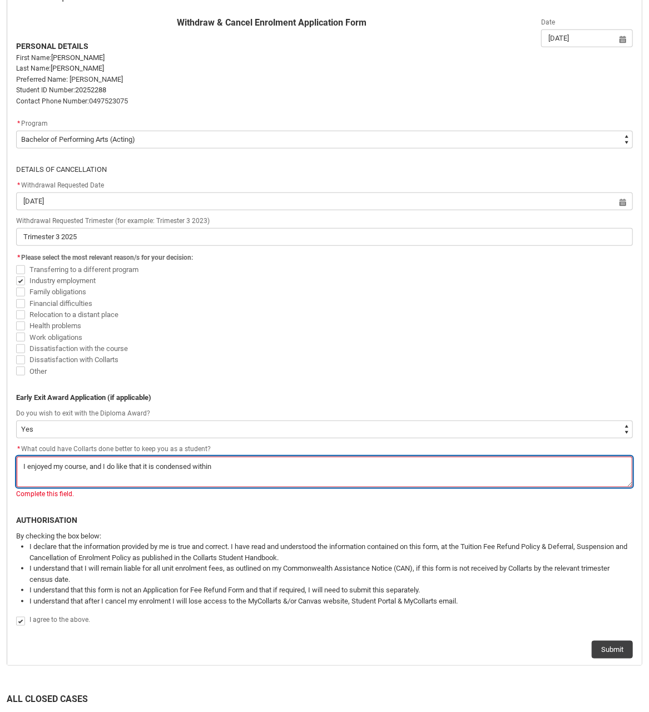
type lightning-textarea "I enjoyed my course, and I do like that it is condensed within"
type textarea "I enjoyed my course, and I do like that it is condensed within"
type lightning-textarea "I enjoyed my course, and I do like that it is condensed within 2"
type textarea "I enjoyed my course, and I do like that it is condensed within 2"
type lightning-textarea "I enjoyed my course, and I do like that it is condensed within 2"
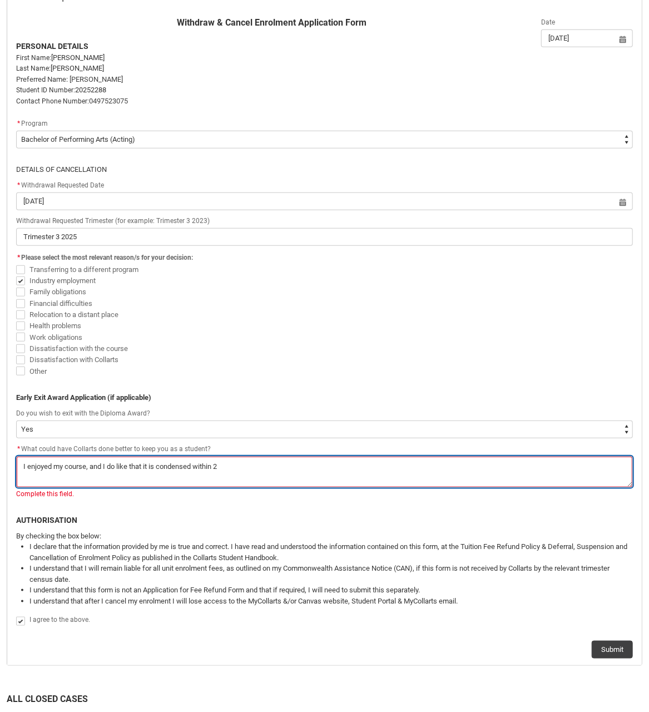
type textarea "I enjoyed my course, and I do like that it is condensed within 2"
type lightning-textarea "I enjoyed my course, and I do like that it is condensed within 2 y"
type textarea "I enjoyed my course, and I do like that it is condensed within 2 y"
type lightning-textarea "I enjoyed my course, and I do like that it is condensed within 2 ye"
type textarea "I enjoyed my course, and I do like that it is condensed within 2 ye"
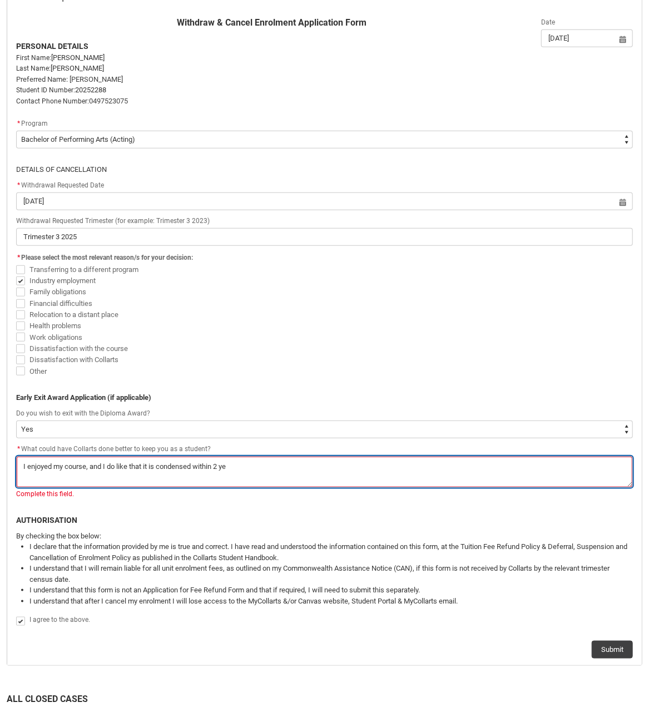
type lightning-textarea "I enjoyed my course, and I do like that it is condensed within 2 yea"
type textarea "I enjoyed my course, and I do like that it is condensed within 2 yea"
type lightning-textarea "I enjoyed my course, and I do like that it is condensed [DATE]"
type textarea "I enjoyed my course, and I do like that it is condensed [DATE]"
type lightning-textarea "I enjoyed my course, and I do like that it is condensed [DATE]"
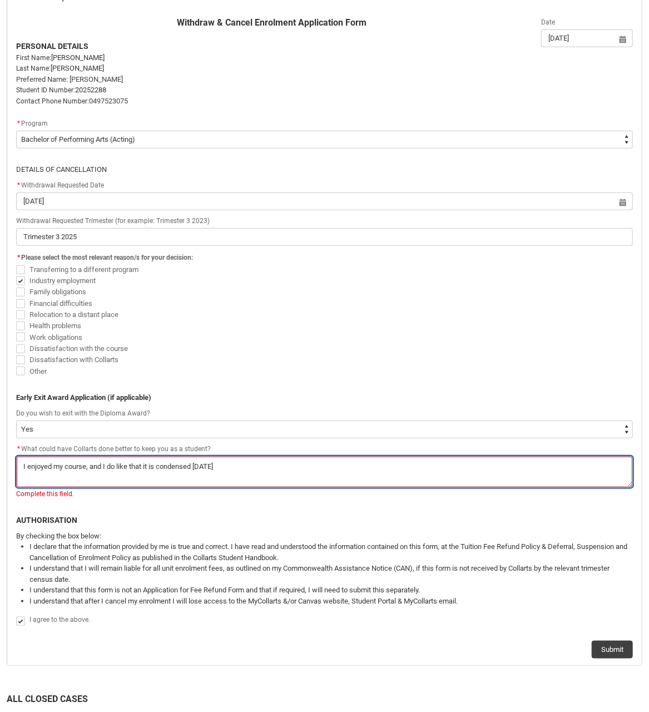
type textarea "I enjoyed my course, and I do like that it is condensed [DATE]"
type lightning-textarea "I enjoyed my course, and I do like that it is condensed [DATE]"
type textarea "I enjoyed my course, and I do like that it is condensed [DATE]"
type lightning-textarea "I enjoyed my course, and I do like that it is condensed [DATE] b"
type textarea "I enjoyed my course, and I do like that it is condensed [DATE] b"
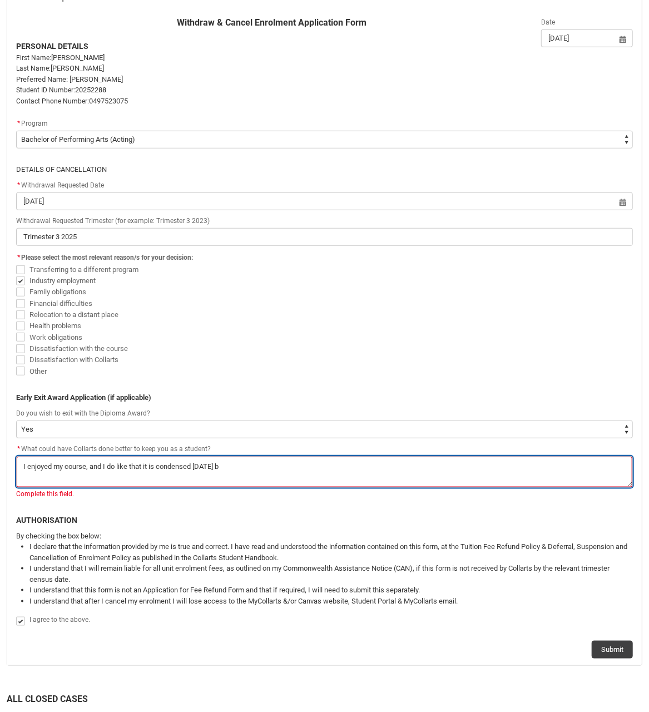
type lightning-textarea "I enjoyed my course, and I do like that it is condensed [DATE] bu"
type textarea "I enjoyed my course, and I do like that it is condensed [DATE] bu"
type lightning-textarea "I enjoyed my course, and I do like that it is condensed [DATE] but"
type textarea "I enjoyed my course, and I do like that it is condensed [DATE] but"
type lightning-textarea "I enjoyed my course, and I do like that it is condensed [DATE] but"
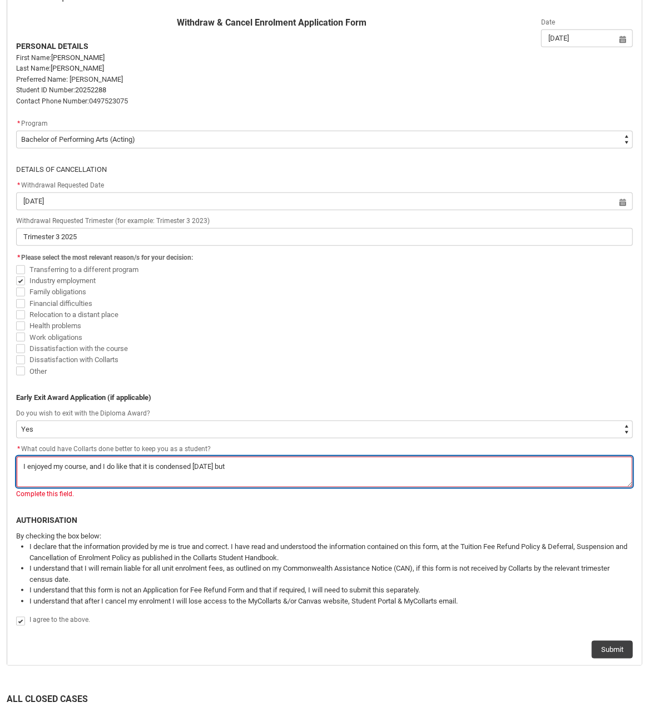
type textarea "I enjoyed my course, and I do like that it is condensed [DATE] but"
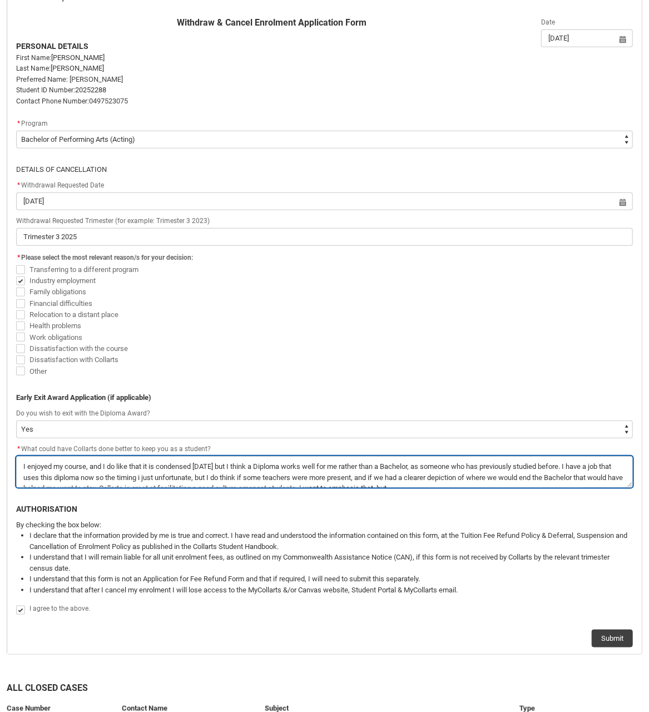
click at [459, 485] on textarea "*" at bounding box center [324, 472] width 617 height 32
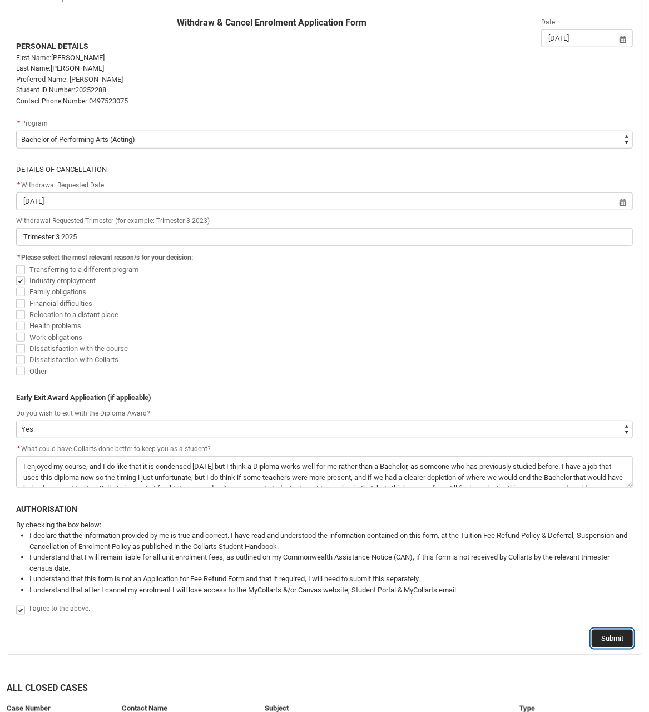
click at [600, 638] on button "Submit" at bounding box center [612, 638] width 41 height 18
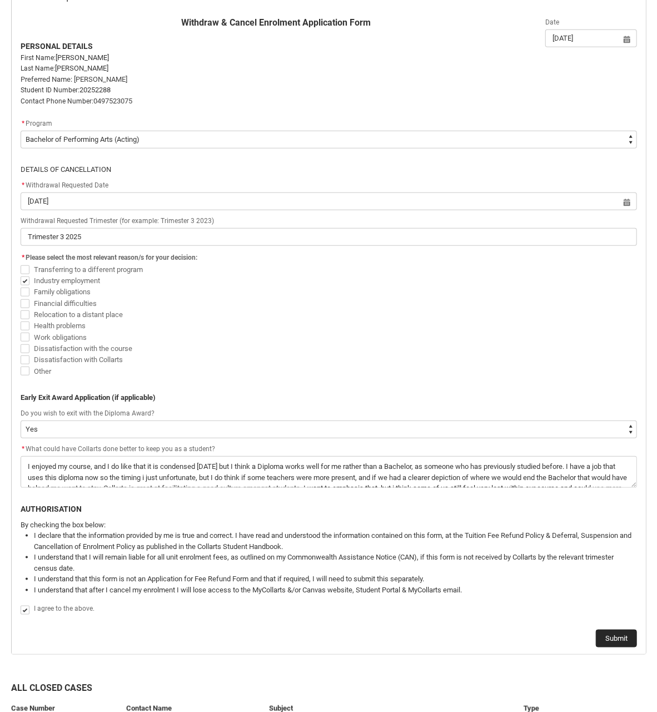
scroll to position [0, 0]
